Goal: Find specific page/section: Find specific page/section

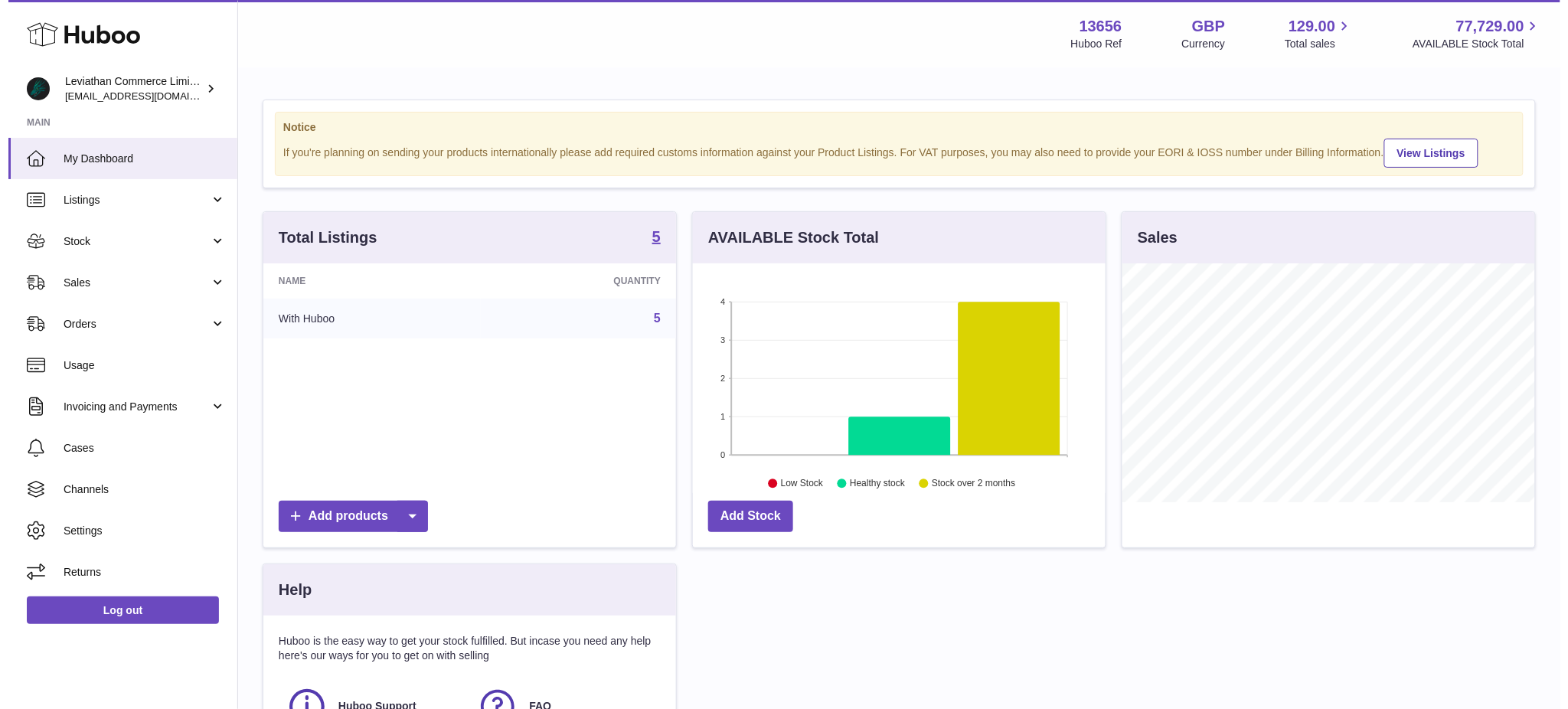
scroll to position [238, 413]
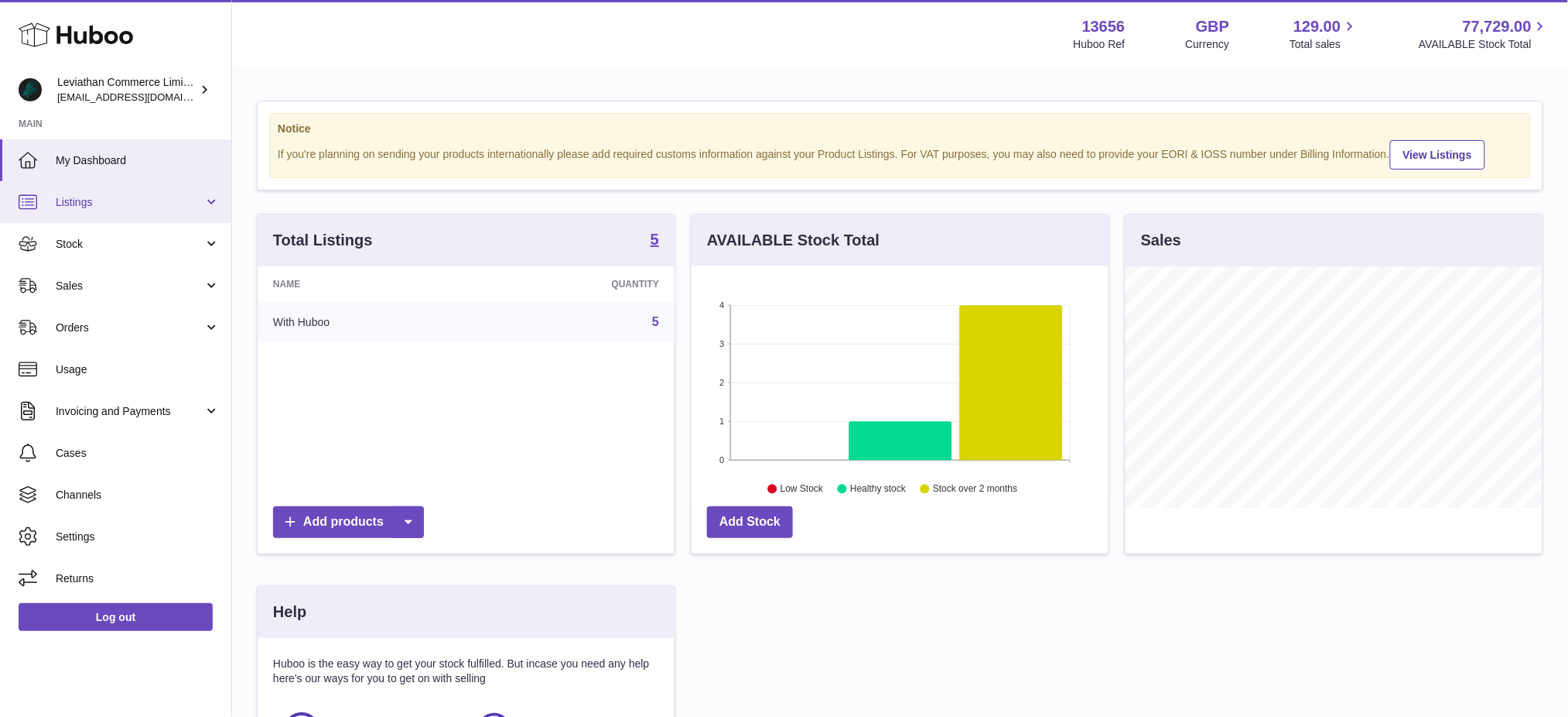
click at [104, 209] on link "Listings" at bounding box center [116, 201] width 231 height 42
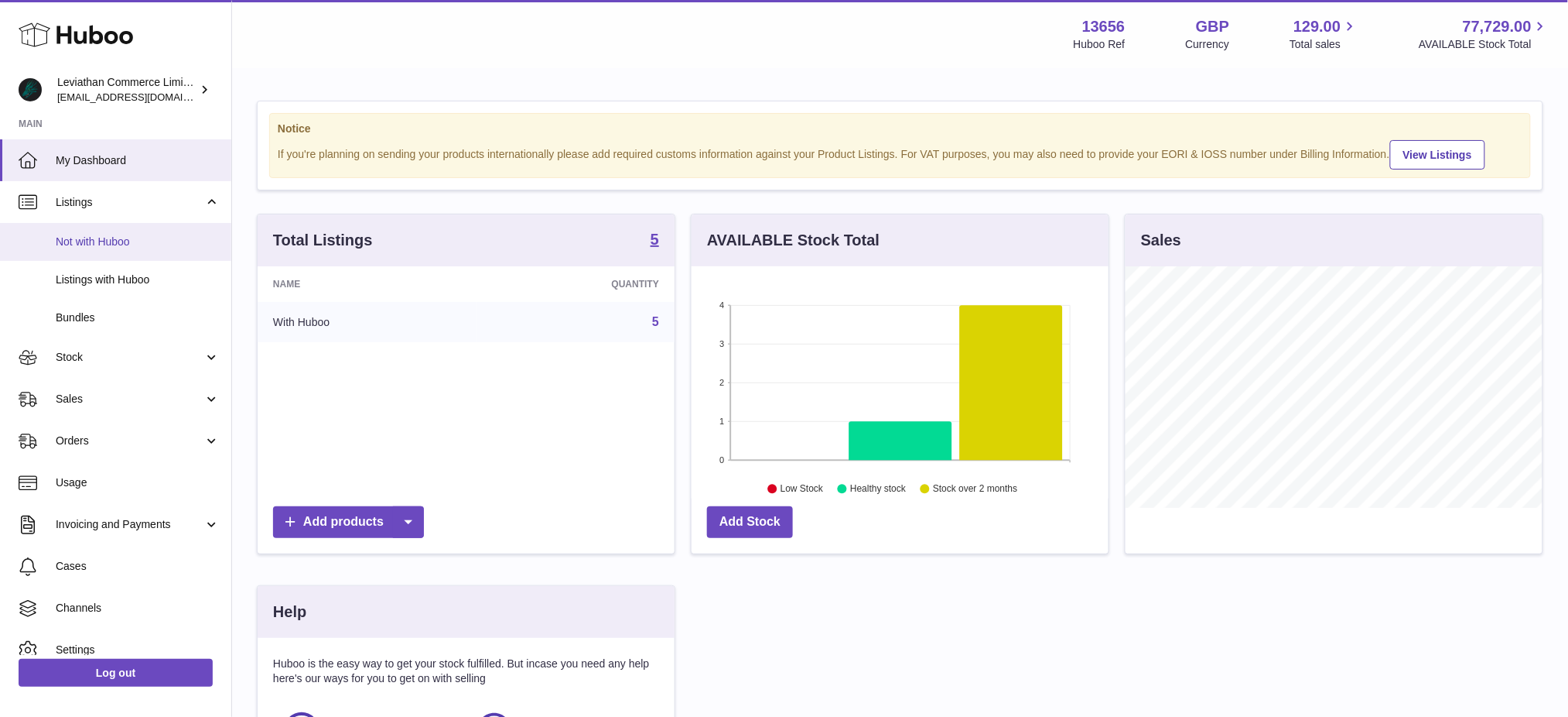
scroll to position [240, 422]
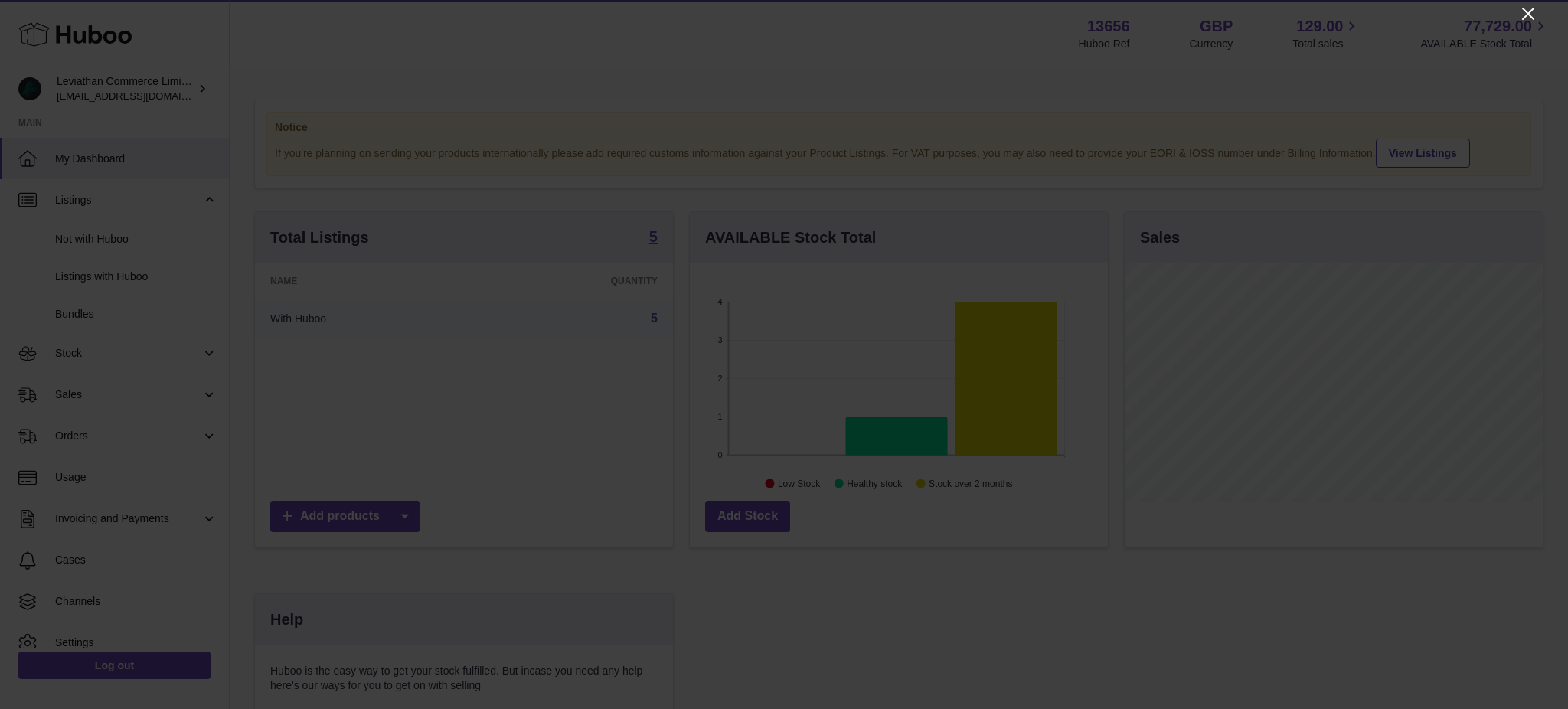
click at [1524, 13] on icon "Close" at bounding box center [1528, 14] width 19 height 19
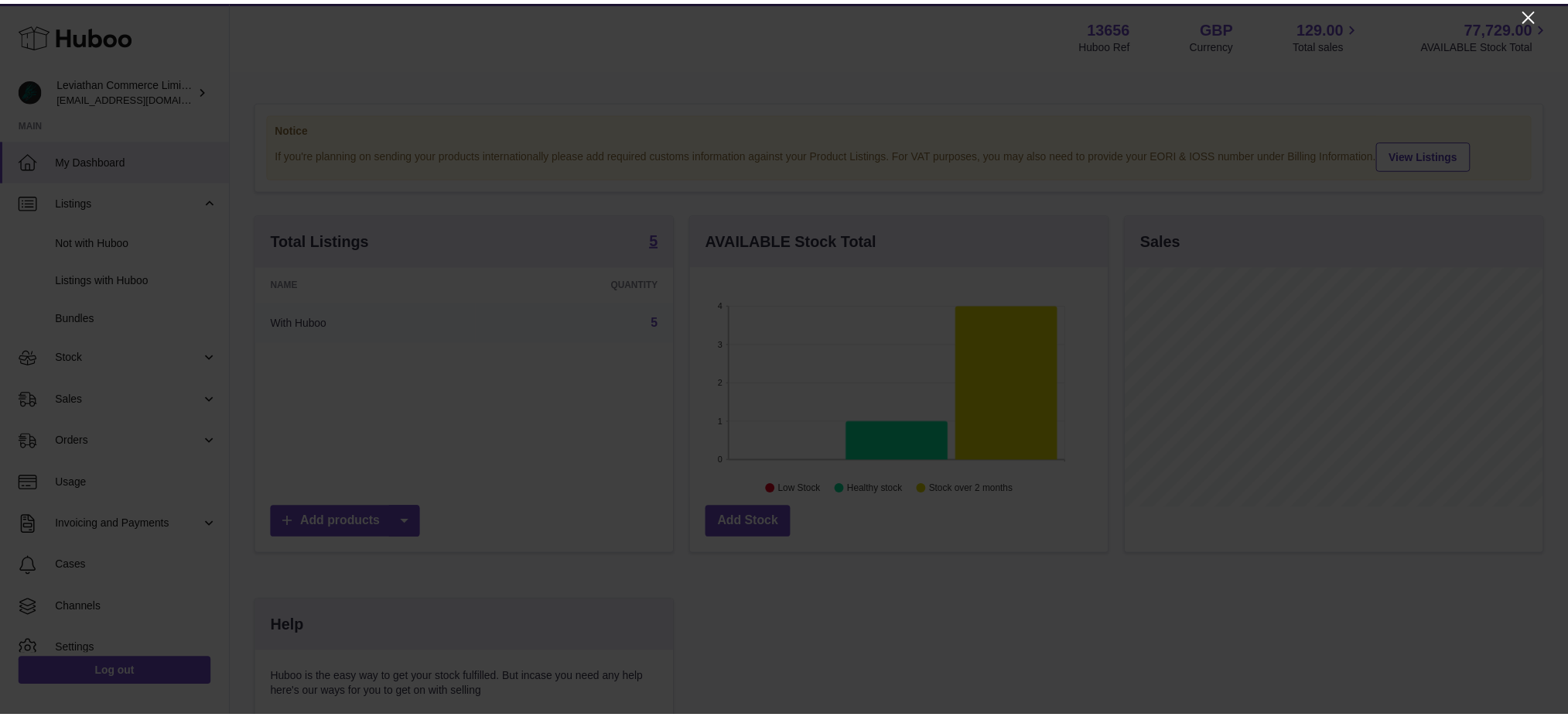
scroll to position [773647, 773257]
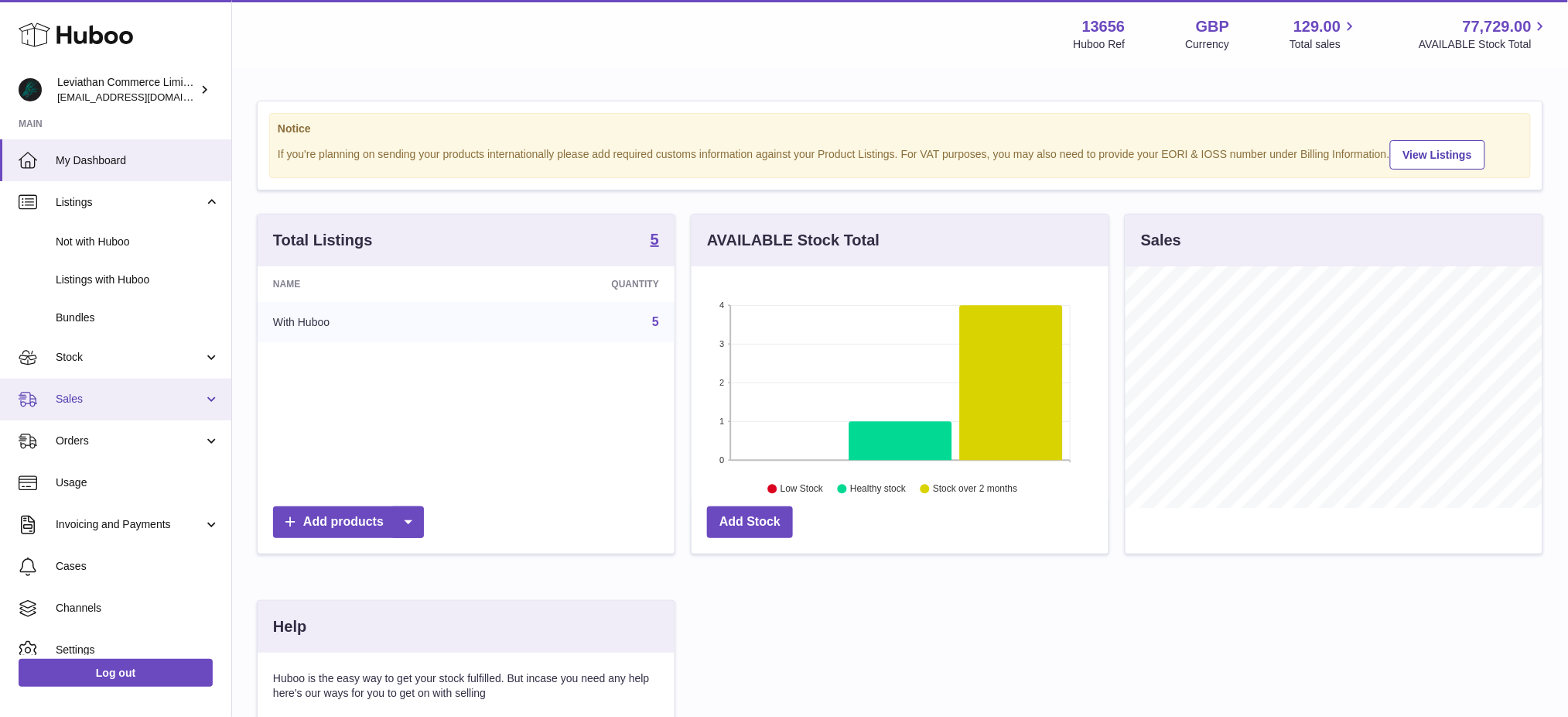
click at [101, 409] on link "Sales" at bounding box center [116, 398] width 231 height 42
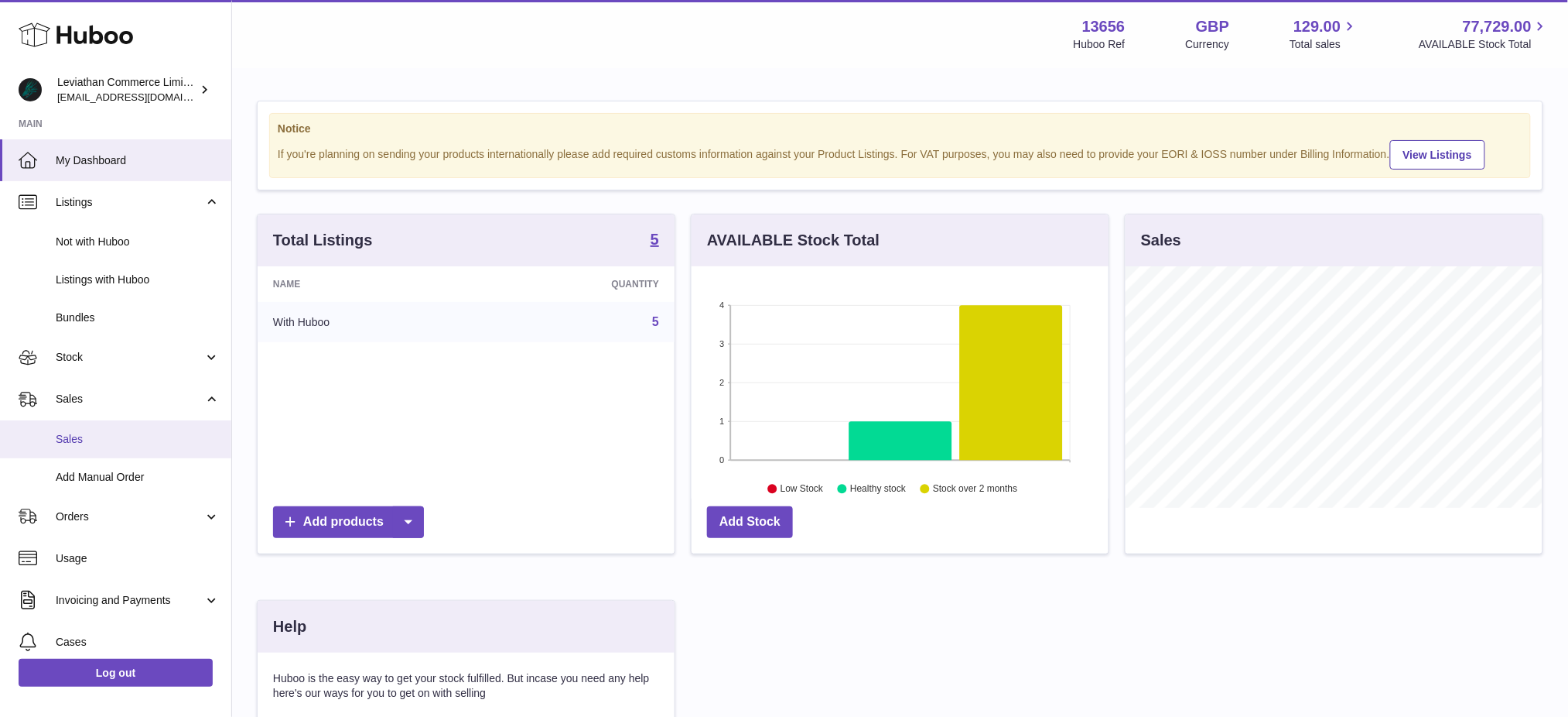
click at [116, 441] on span "Sales" at bounding box center [137, 439] width 164 height 15
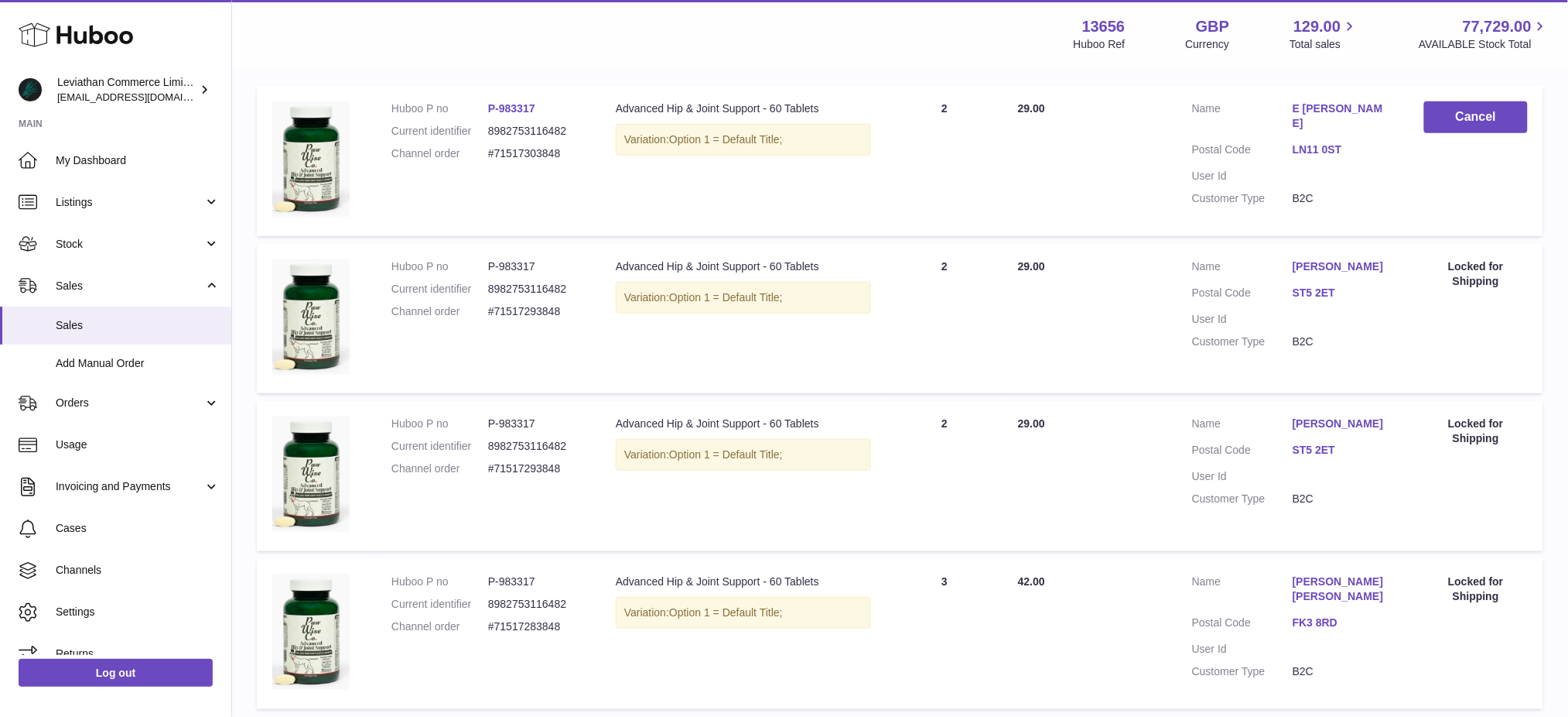
scroll to position [310, 0]
